Goal: Information Seeking & Learning: Learn about a topic

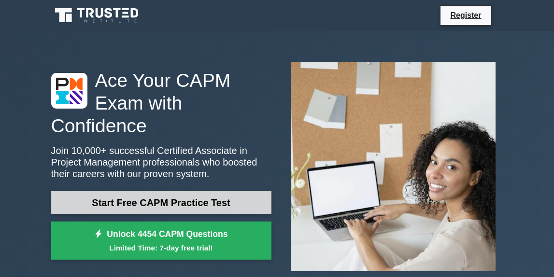
click at [90, 202] on link "Start Free CAPM Practice Test" at bounding box center [161, 202] width 220 height 23
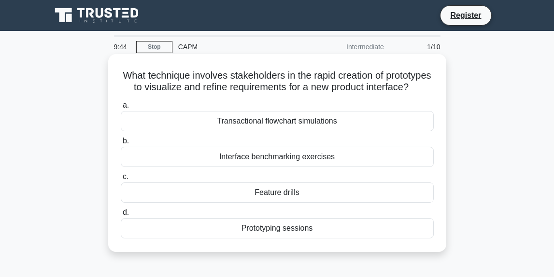
click at [227, 228] on div "Prototyping sessions" at bounding box center [277, 228] width 313 height 20
click at [121, 216] on input "d. Prototyping sessions" at bounding box center [121, 213] width 0 height 6
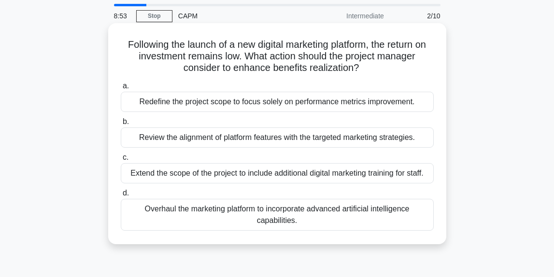
scroll to position [31, 0]
click at [245, 104] on div "Redefine the project scope to focus solely on performance metrics improvement." at bounding box center [277, 101] width 313 height 20
click at [121, 89] on input "a. Redefine the project scope to focus solely on performance metrics improvemen…" at bounding box center [121, 86] width 0 height 6
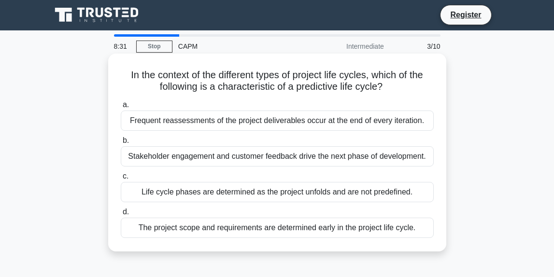
scroll to position [0, 0]
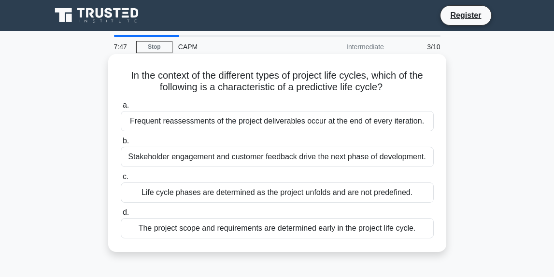
click at [244, 121] on div "Frequent reassessments of the project deliverables occur at the end of every it…" at bounding box center [277, 121] width 313 height 20
click at [121, 109] on input "a. Frequent reassessments of the project deliverables occur at the end of every…" at bounding box center [121, 105] width 0 height 6
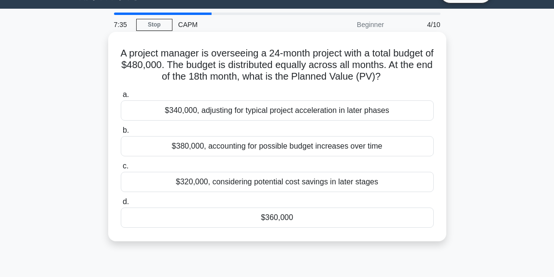
scroll to position [23, 0]
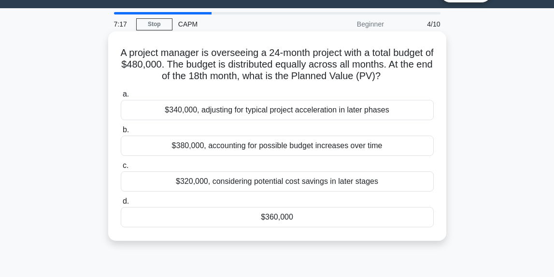
click at [247, 145] on div "$380,000, accounting for possible budget increases over time" at bounding box center [277, 146] width 313 height 20
click at [121, 133] on input "b. $380,000, accounting for possible budget increases over time" at bounding box center [121, 130] width 0 height 6
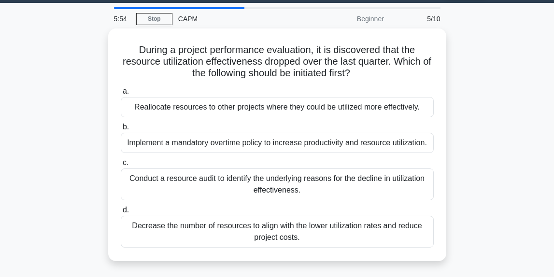
scroll to position [29, 0]
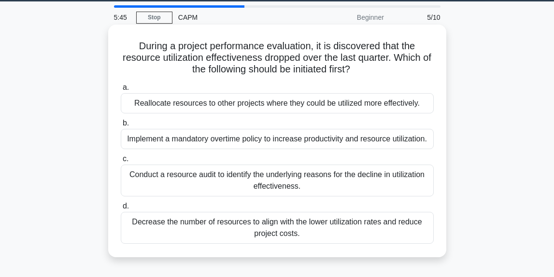
click at [238, 174] on div "Conduct a resource audit to identify the underlying reasons for the decline in …" at bounding box center [277, 181] width 313 height 32
click at [121, 162] on input "c. Conduct a resource audit to identify the underlying reasons for the decline …" at bounding box center [121, 159] width 0 height 6
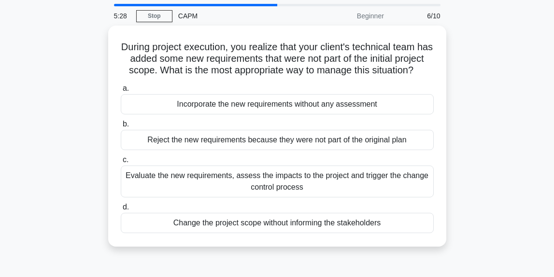
scroll to position [33, 0]
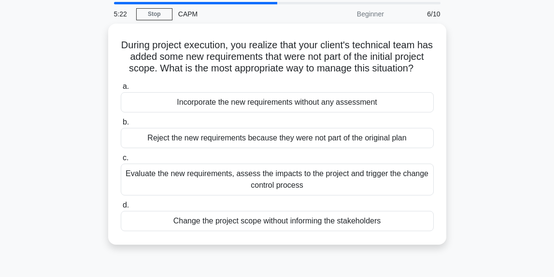
click at [238, 174] on div "Evaluate the new requirements, assess the impacts to the project and trigger th…" at bounding box center [277, 180] width 313 height 32
click at [121, 161] on input "c. Evaluate the new requirements, assess the impacts to the project and trigger…" at bounding box center [121, 158] width 0 height 6
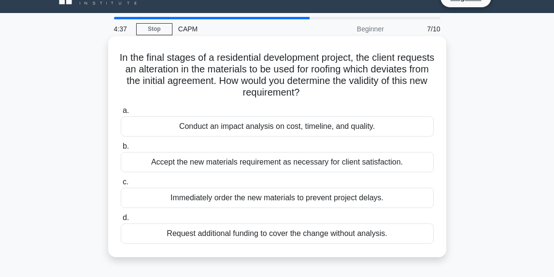
scroll to position [19, 0]
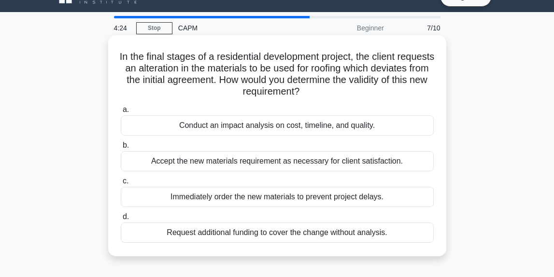
click at [254, 124] on div "Conduct an impact analysis on cost, timeline, and quality." at bounding box center [277, 125] width 313 height 20
click at [121, 113] on input "a. Conduct an impact analysis on cost, timeline, and quality." at bounding box center [121, 110] width 0 height 6
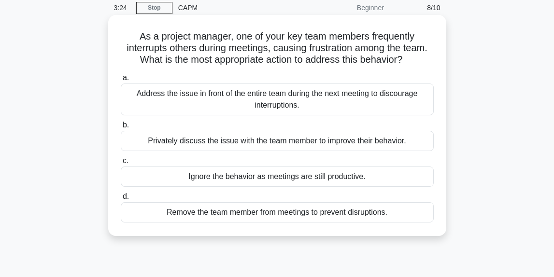
scroll to position [40, 0]
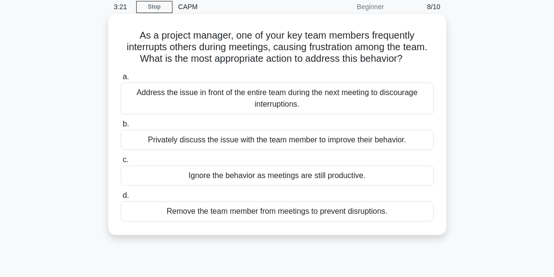
click at [255, 143] on div "Privately discuss the issue with the team member to improve their behavior." at bounding box center [277, 140] width 313 height 20
click at [121, 128] on input "b. Privately discuss the issue with the team member to improve their behavior." at bounding box center [121, 124] width 0 height 6
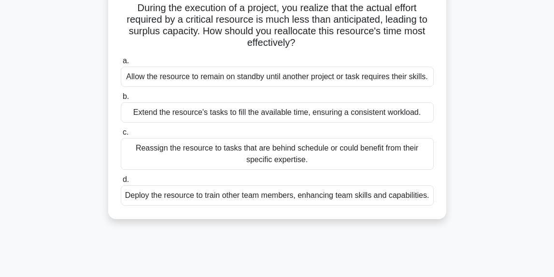
scroll to position [68, 0]
click at [253, 122] on div "Extend the resource's tasks to fill the available time, ensuring a consistent w…" at bounding box center [277, 112] width 313 height 20
click at [121, 100] on input "b. Extend the resource's tasks to fill the available time, ensuring a consisten…" at bounding box center [121, 96] width 0 height 6
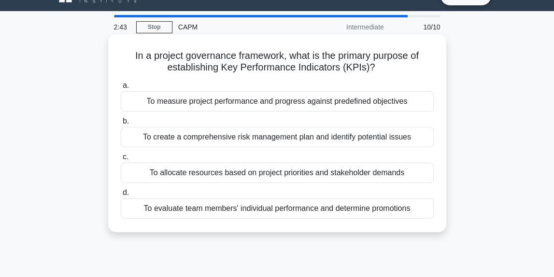
scroll to position [0, 0]
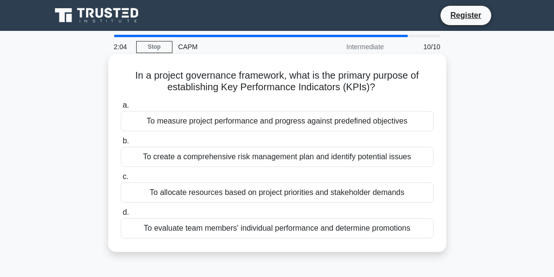
click at [261, 125] on div "To measure project performance and progress against predefined objectives" at bounding box center [277, 121] width 313 height 20
click at [121, 109] on input "a. To measure project performance and progress against predefined objectives" at bounding box center [121, 105] width 0 height 6
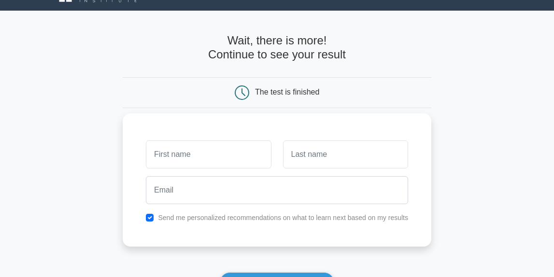
scroll to position [25, 0]
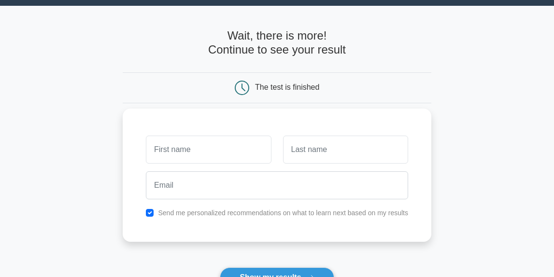
click at [231, 155] on input "text" at bounding box center [208, 150] width 125 height 28
type input "Grace"
click at [308, 157] on input "text" at bounding box center [345, 150] width 125 height 28
type input "Adu-Boahen"
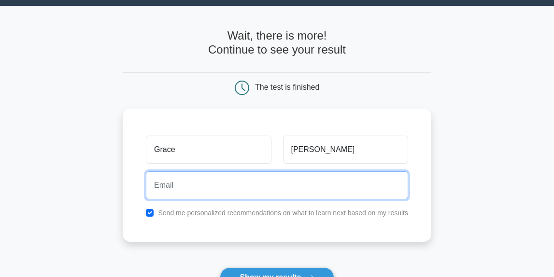
click at [301, 189] on input "email" at bounding box center [277, 185] width 262 height 28
type input "graceadu915@gmail.com"
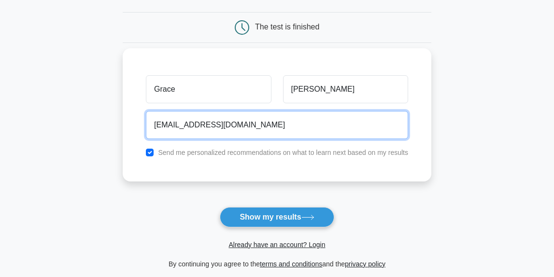
scroll to position [88, 0]
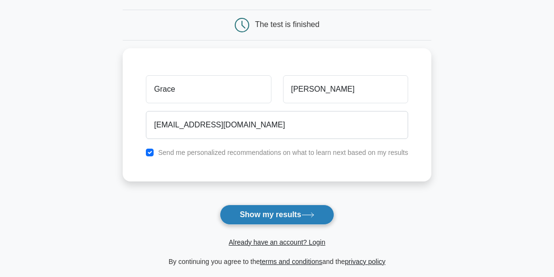
click at [258, 220] on button "Show my results" at bounding box center [277, 215] width 114 height 20
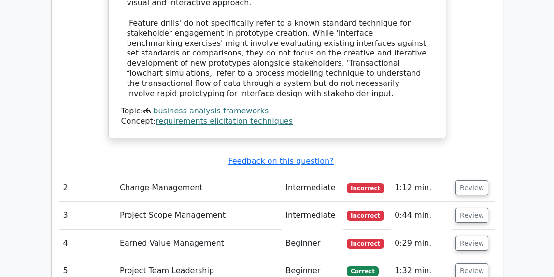
scroll to position [1233, 0]
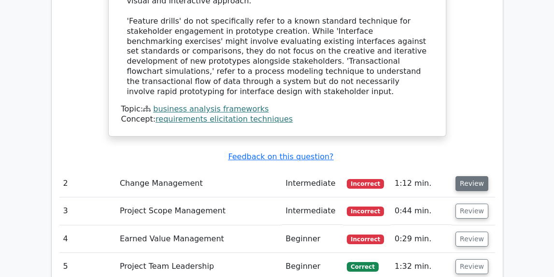
click at [471, 176] on button "Review" at bounding box center [472, 183] width 33 height 15
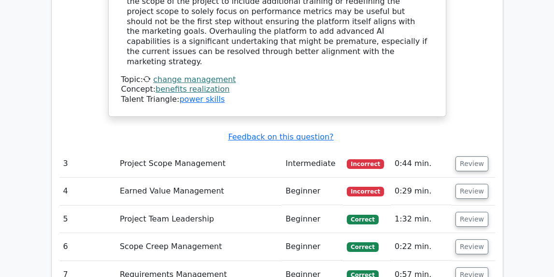
scroll to position [1769, 0]
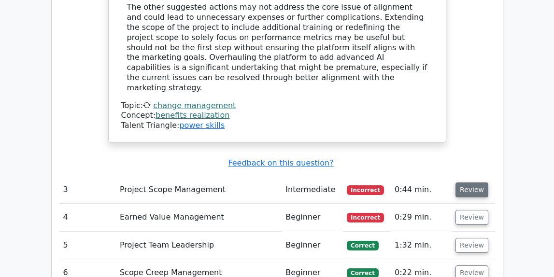
click at [461, 183] on button "Review" at bounding box center [472, 190] width 33 height 15
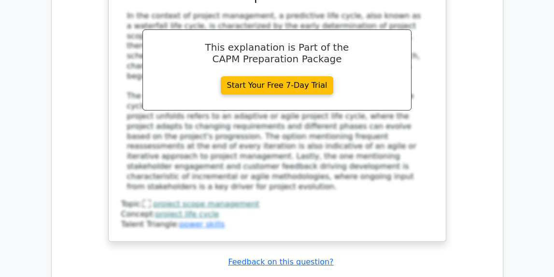
scroll to position [2243, 0]
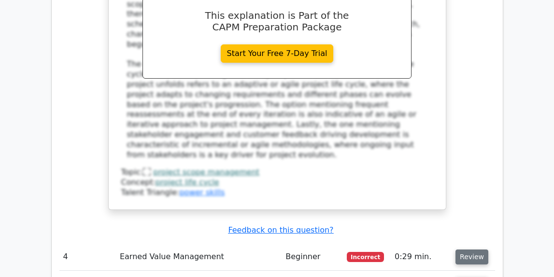
click at [471, 250] on button "Review" at bounding box center [472, 257] width 33 height 15
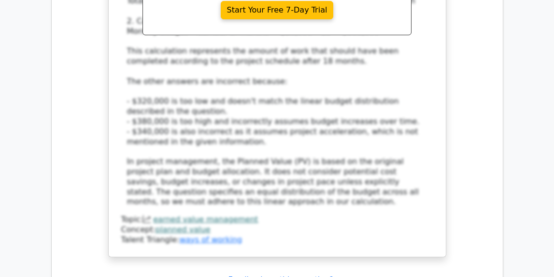
scroll to position [2811, 0]
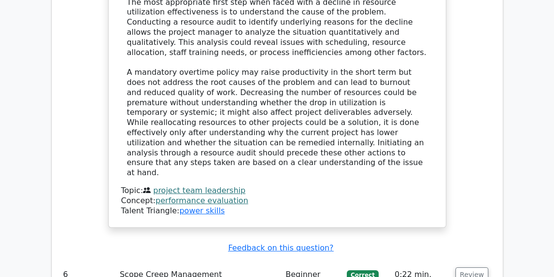
scroll to position [3394, 0]
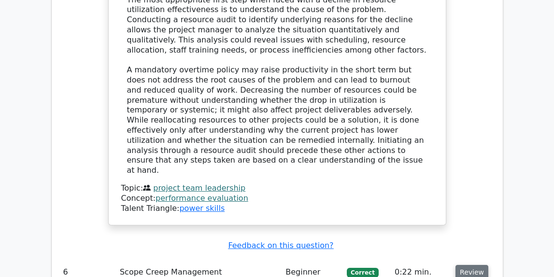
click at [481, 265] on button "Review" at bounding box center [472, 272] width 33 height 15
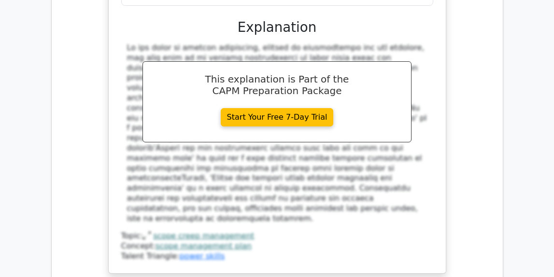
scroll to position [3899, 0]
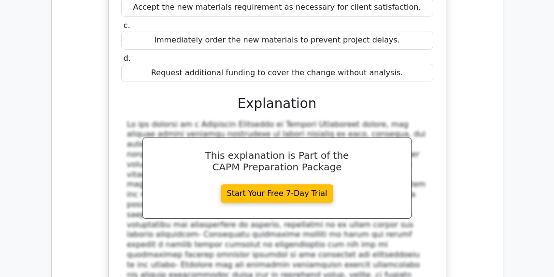
scroll to position [4443, 0]
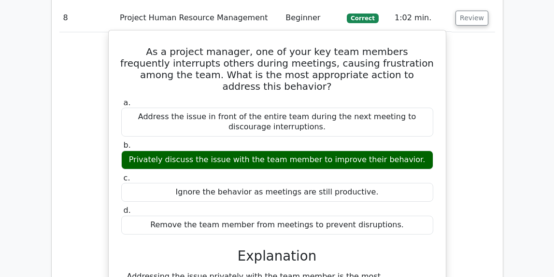
scroll to position [4719, 0]
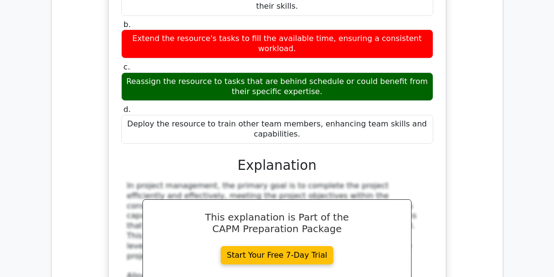
scroll to position [5276, 0]
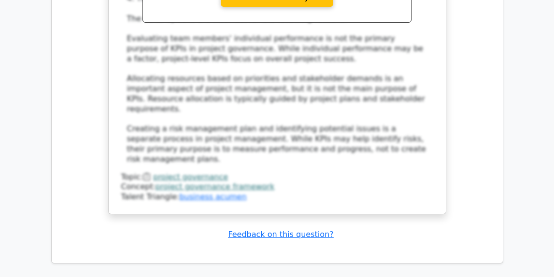
scroll to position [6037, 0]
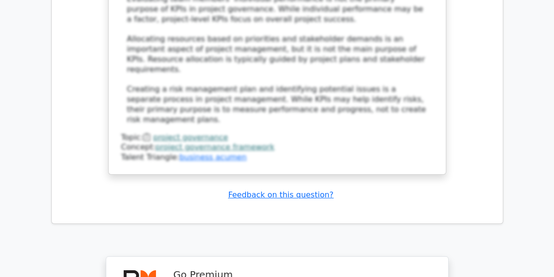
scroll to position [6073, 0]
